Goal: Information Seeking & Learning: Learn about a topic

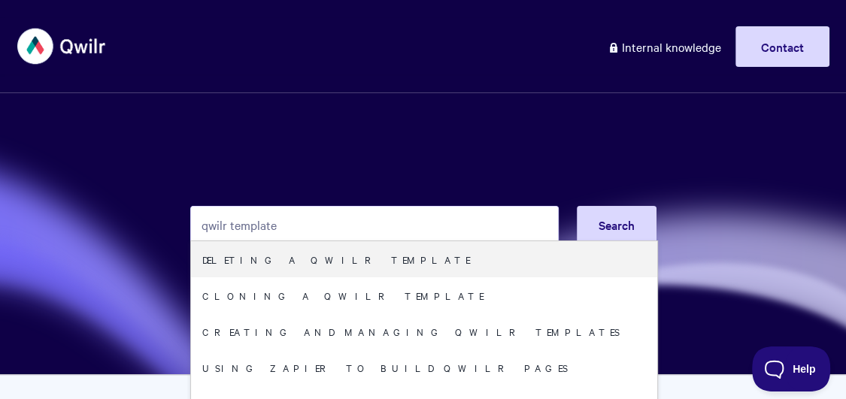
click at [232, 226] on input "qwilr template" at bounding box center [374, 225] width 369 height 38
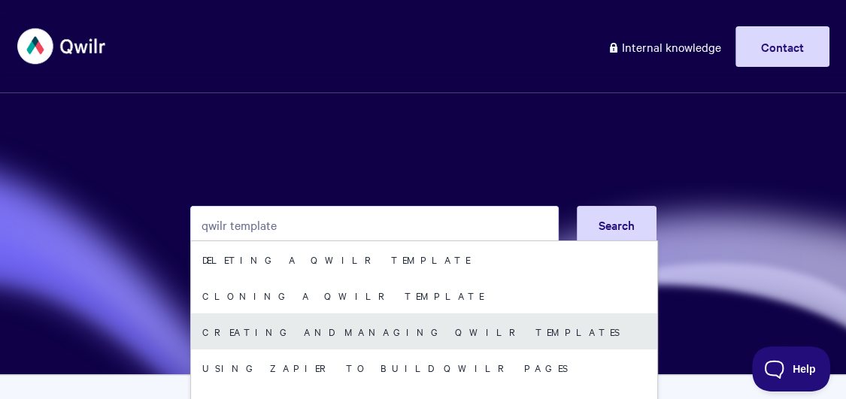
type input "qwilr template"
click at [322, 341] on link "Creating and managing Qwilr Templates" at bounding box center [424, 332] width 466 height 36
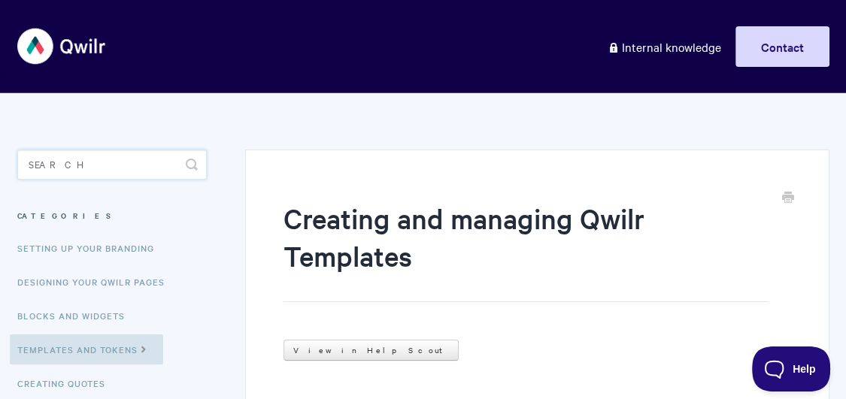
click at [96, 159] on input "Search" at bounding box center [112, 165] width 190 height 30
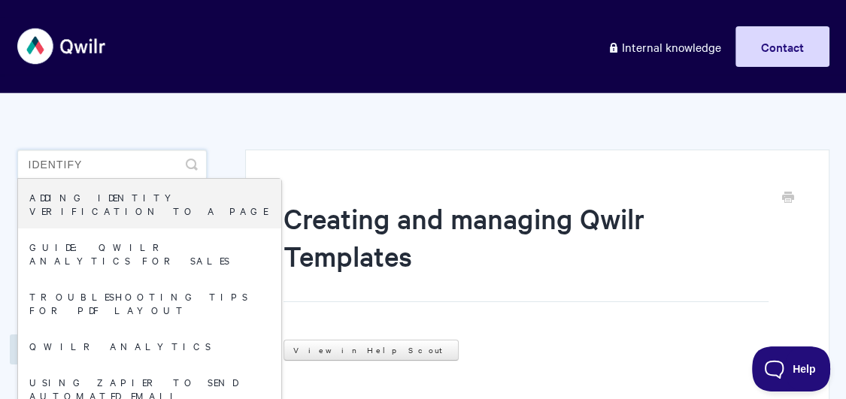
type input "identify"
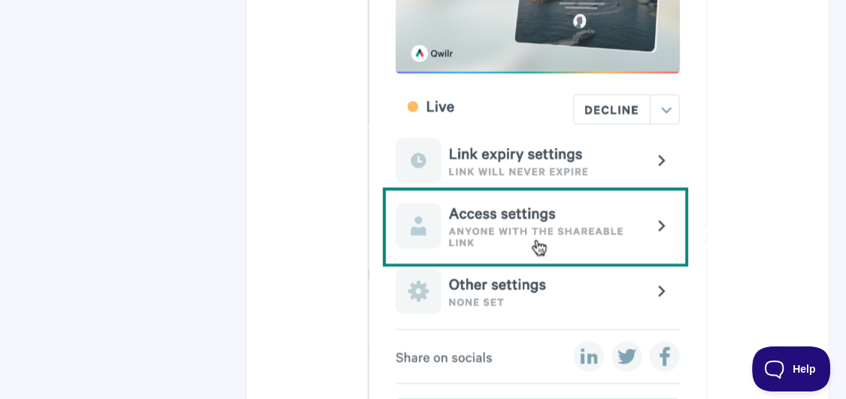
scroll to position [1829, 0]
